Goal: Information Seeking & Learning: Understand process/instructions

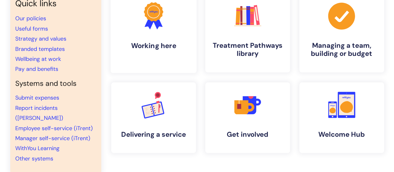
scroll to position [77, 0]
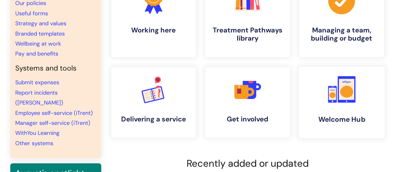
click at [332, 100] on circle at bounding box center [333, 101] width 2 height 2
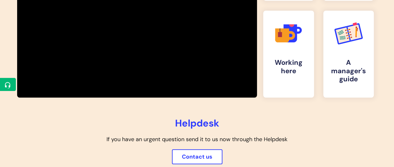
scroll to position [202, 0]
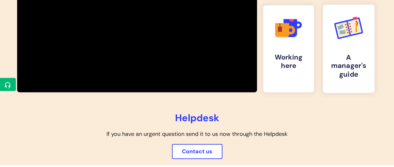
click at [347, 70] on h4 "A manager's guide" at bounding box center [348, 65] width 41 height 25
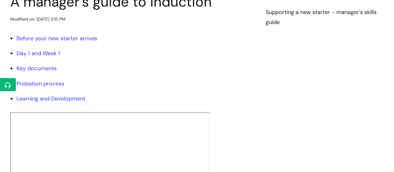
scroll to position [84, 0]
click at [40, 67] on link "Key documents" at bounding box center [37, 68] width 40 height 7
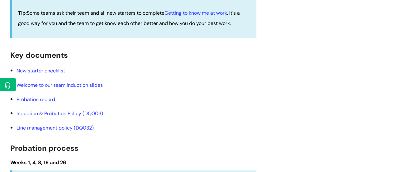
scroll to position [712, 0]
